Goal: Task Accomplishment & Management: Use online tool/utility

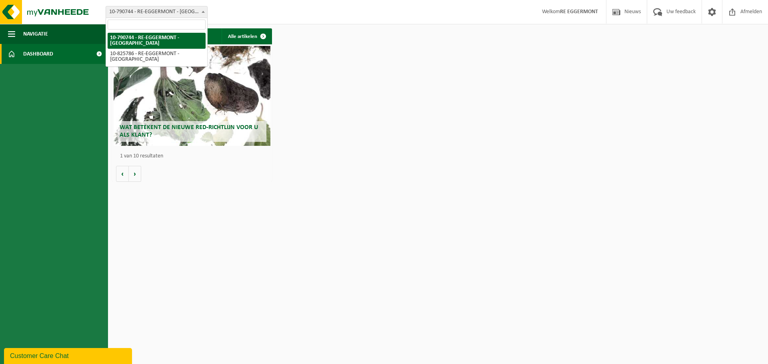
click at [201, 9] on span at bounding box center [203, 11] width 8 height 10
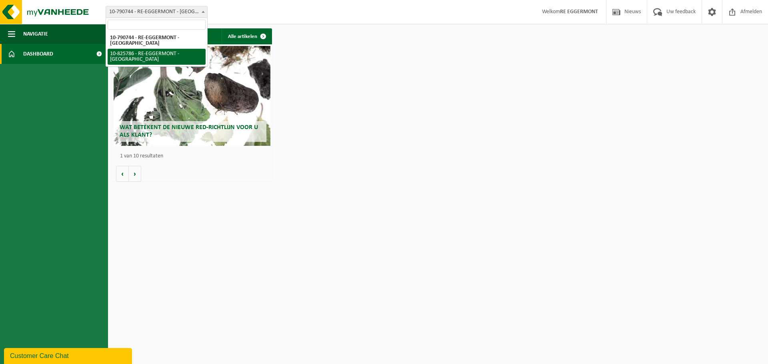
select select "85462"
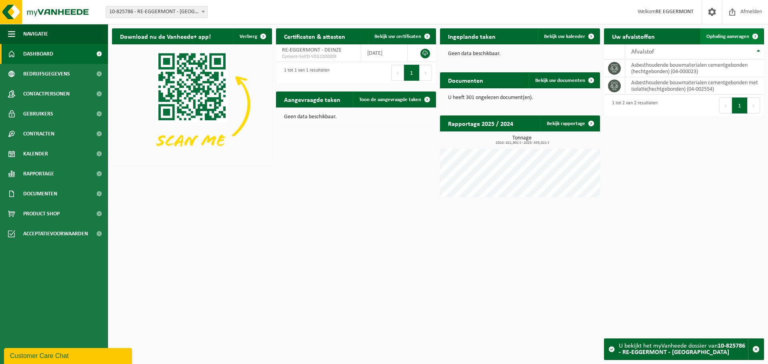
click at [731, 32] on link "Ophaling aanvragen" at bounding box center [731, 36] width 63 height 16
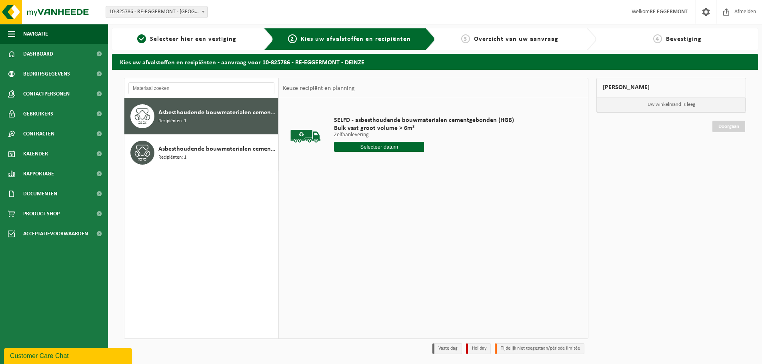
click at [384, 149] on input "text" at bounding box center [379, 147] width 90 height 10
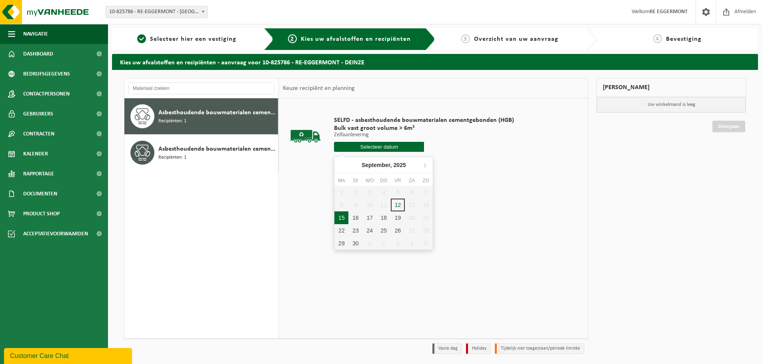
click at [340, 220] on div "15" at bounding box center [341, 218] width 14 height 13
type input "Van 2025-09-15"
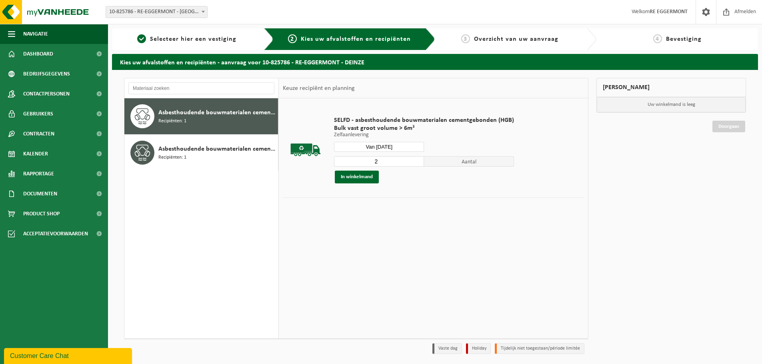
type input "2"
click at [414, 159] on input "2" at bounding box center [379, 161] width 90 height 10
click at [363, 176] on button "In winkelmand" at bounding box center [357, 177] width 44 height 13
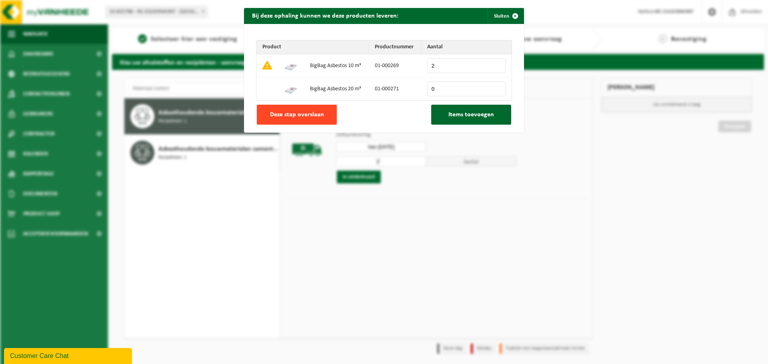
click at [288, 114] on span "Deze stap overslaan" at bounding box center [297, 115] width 54 height 6
type input "0"
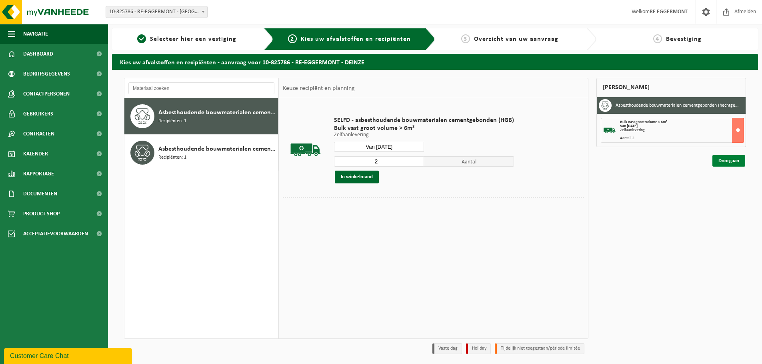
click at [730, 161] on link "Doorgaan" at bounding box center [729, 161] width 33 height 12
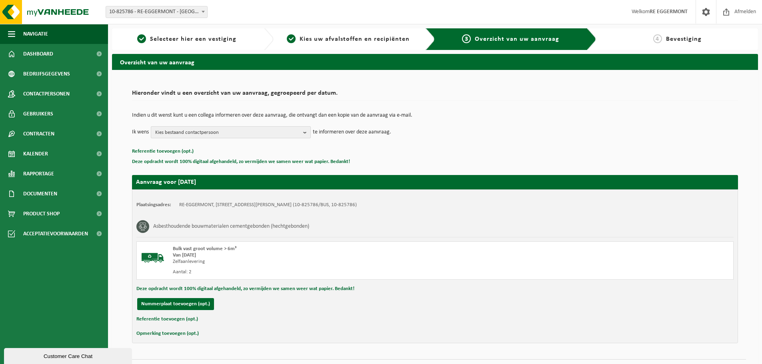
click at [206, 128] on span "Kies bestaand contactpersoon" at bounding box center [227, 133] width 145 height 12
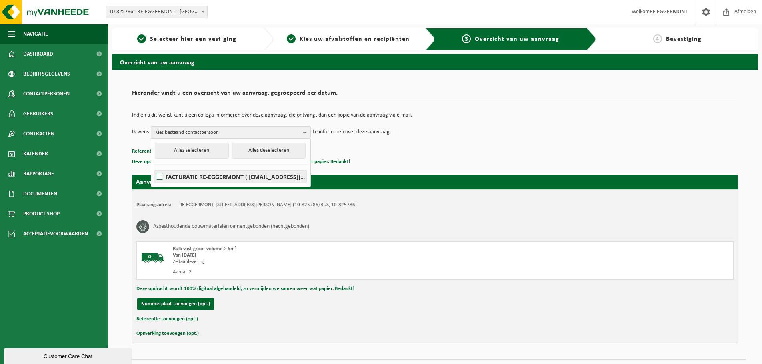
click at [158, 176] on label "FACTURATIE RE-EGGERMONT ( facturatie@re-eggermont.be )" at bounding box center [230, 177] width 152 height 12
click at [153, 167] on input "FACTURATIE RE-EGGERMONT ( facturatie@re-eggermont.be )" at bounding box center [153, 166] width 0 height 0
checkbox input "true"
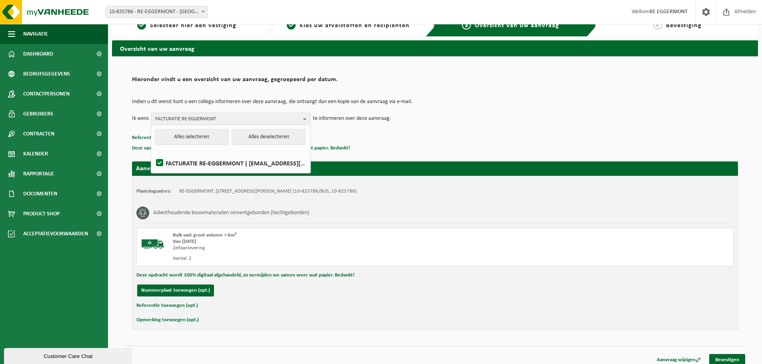
scroll to position [20, 0]
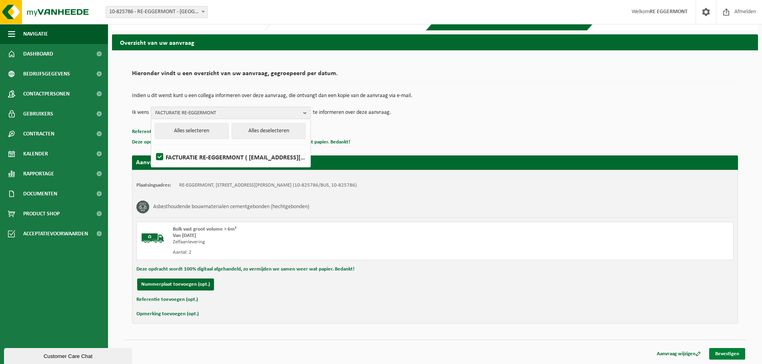
click at [731, 352] on link "Bevestigen" at bounding box center [727, 354] width 36 height 12
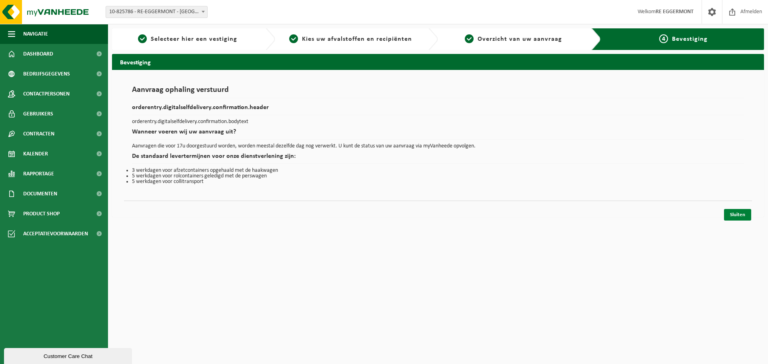
click at [739, 213] on link "Sluiten" at bounding box center [737, 215] width 27 height 12
